Goal: Use online tool/utility: Use online tool/utility

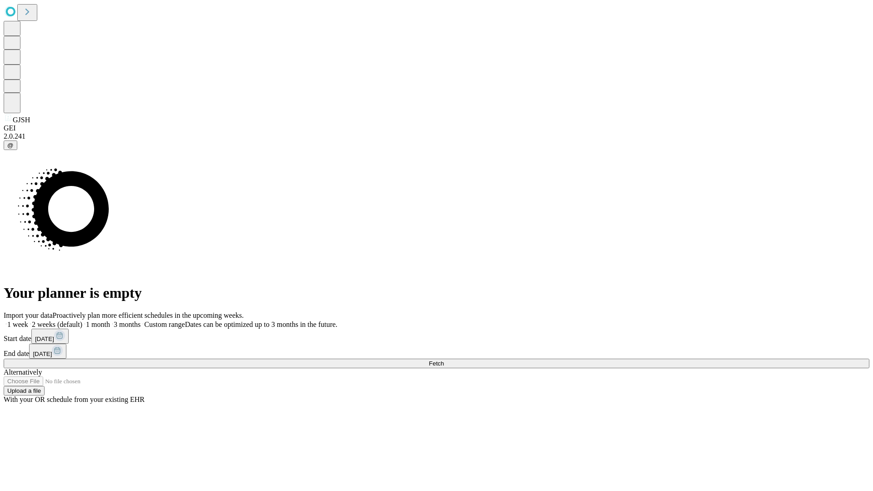
click at [444, 360] on span "Fetch" at bounding box center [436, 363] width 15 height 7
